Goal: Use online tool/utility: Utilize a website feature to perform a specific function

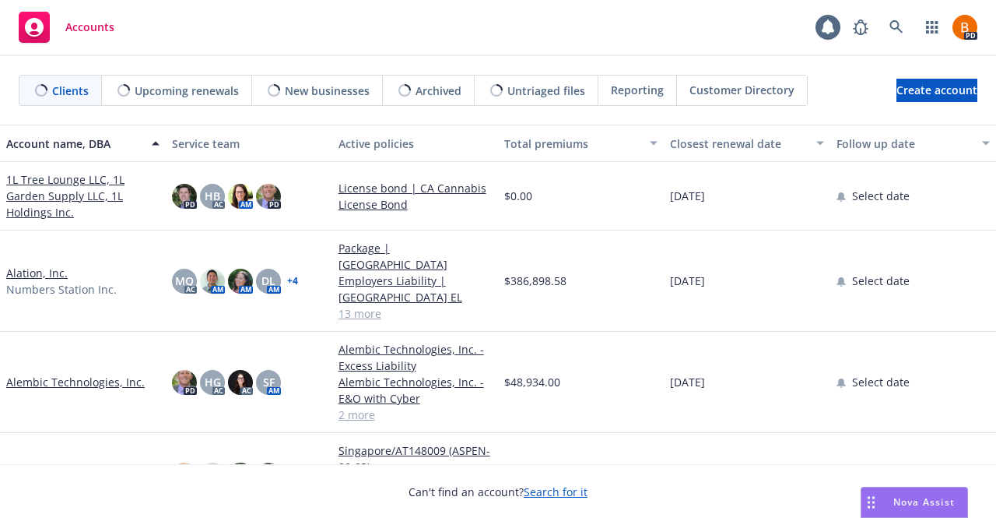
click at [909, 500] on span "Nova Assist" at bounding box center [923, 501] width 61 height 13
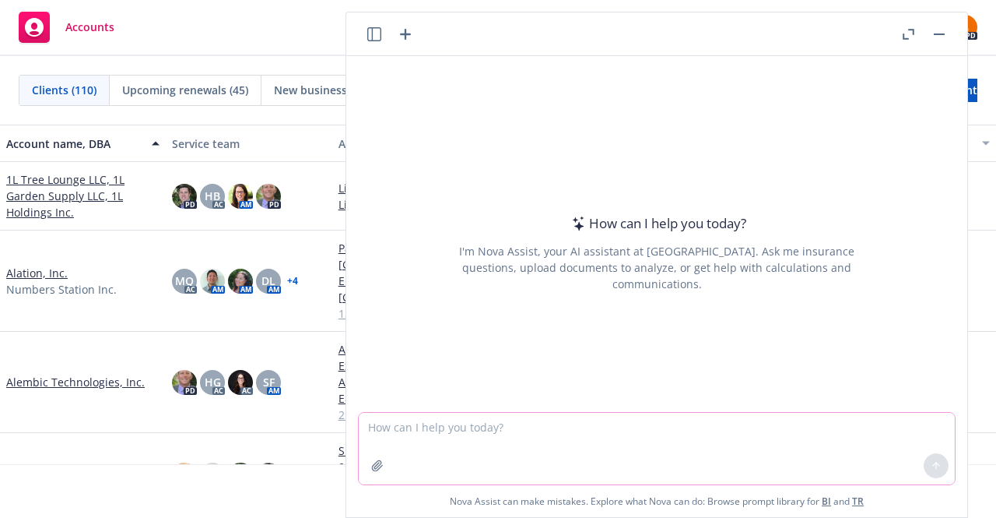
click at [371, 469] on icon "button" at bounding box center [377, 465] width 12 height 12
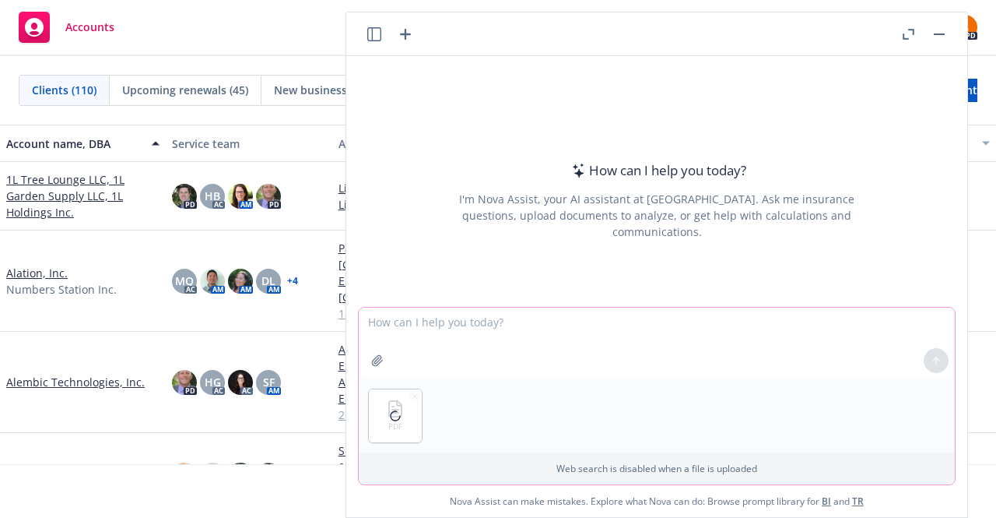
click at [459, 334] on textarea at bounding box center [657, 343] width 596 height 72
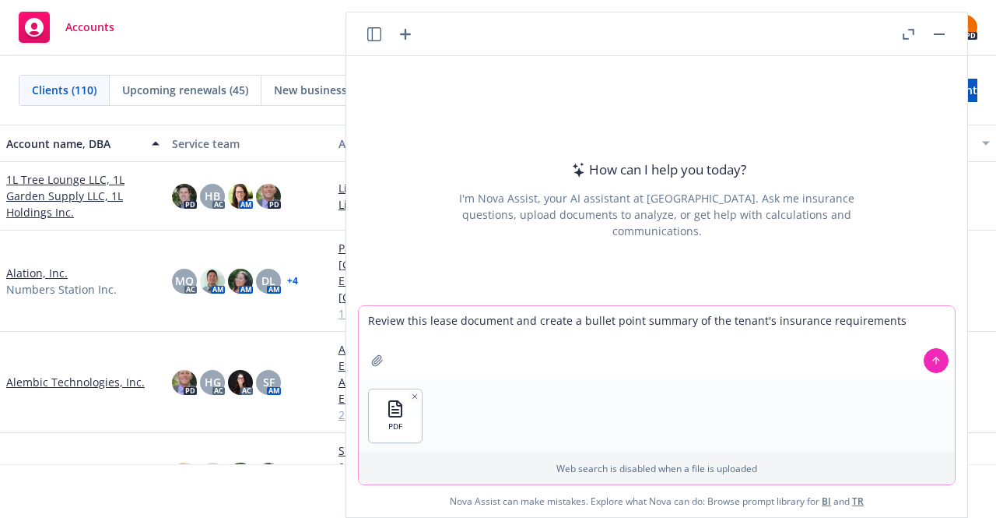
type textarea "Review this lease document and create a bullet point summary of the tenant's in…"
